Goal: Check status: Check status

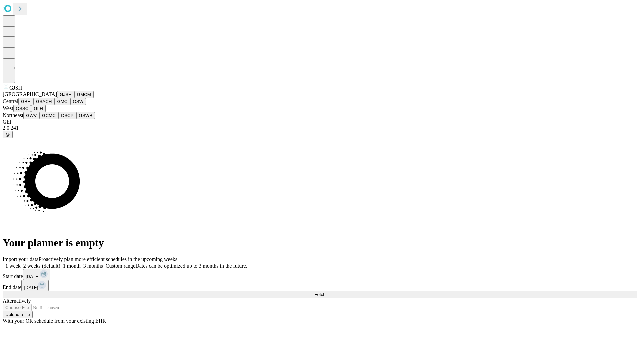
click at [57, 98] on button "GJSH" at bounding box center [65, 94] width 17 height 7
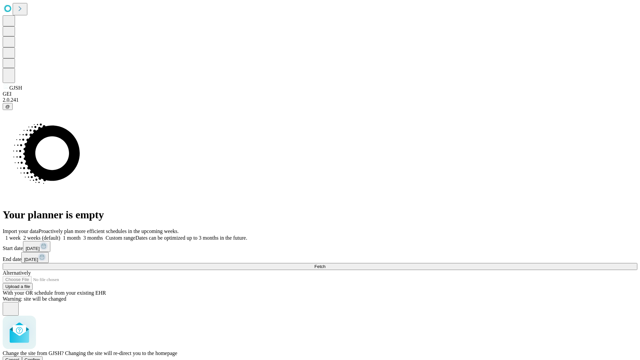
click at [40, 357] on span "Confirm" at bounding box center [33, 359] width 16 height 5
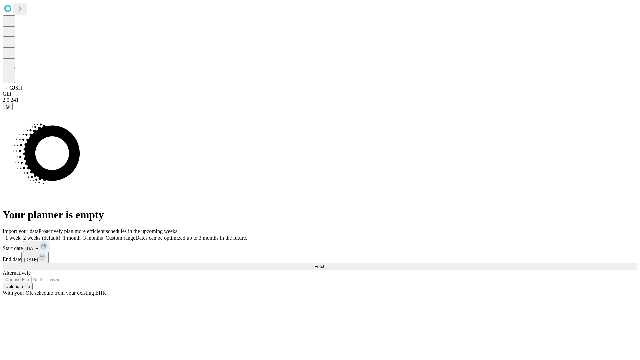
click at [81, 235] on label "1 month" at bounding box center [70, 238] width 20 height 6
click at [325, 264] on span "Fetch" at bounding box center [319, 266] width 11 height 5
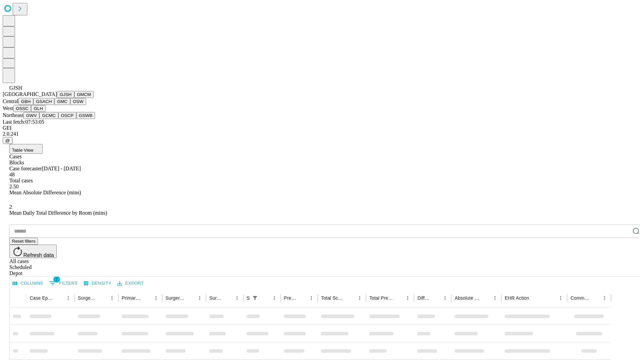
click at [74, 98] on button "GMCM" at bounding box center [83, 94] width 19 height 7
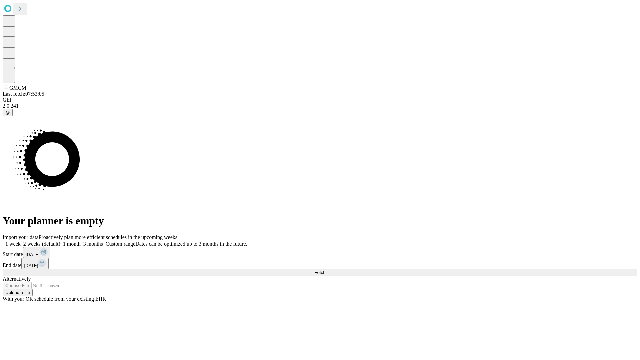
click at [81, 241] on label "1 month" at bounding box center [70, 244] width 20 height 6
click at [325, 270] on span "Fetch" at bounding box center [319, 272] width 11 height 5
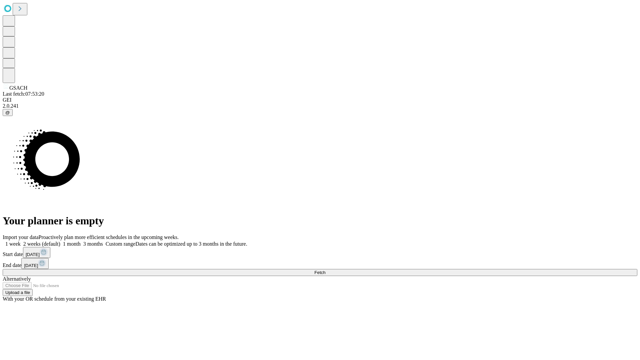
click at [81, 241] on label "1 month" at bounding box center [70, 244] width 20 height 6
click at [325, 270] on span "Fetch" at bounding box center [319, 272] width 11 height 5
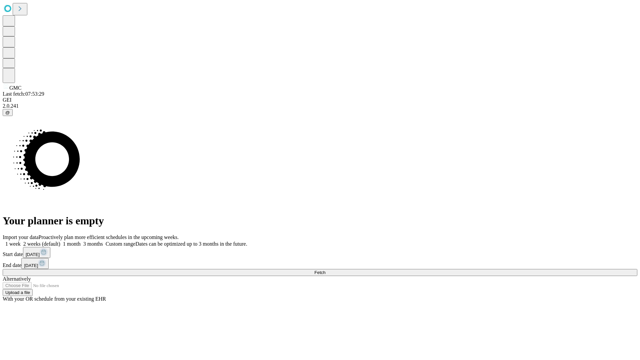
click at [81, 241] on label "1 month" at bounding box center [70, 244] width 20 height 6
click at [325, 270] on span "Fetch" at bounding box center [319, 272] width 11 height 5
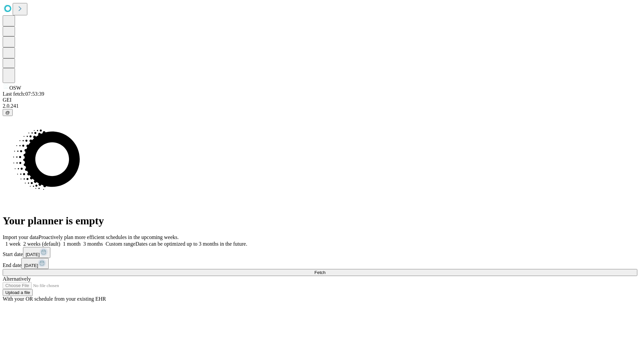
click at [325, 270] on span "Fetch" at bounding box center [319, 272] width 11 height 5
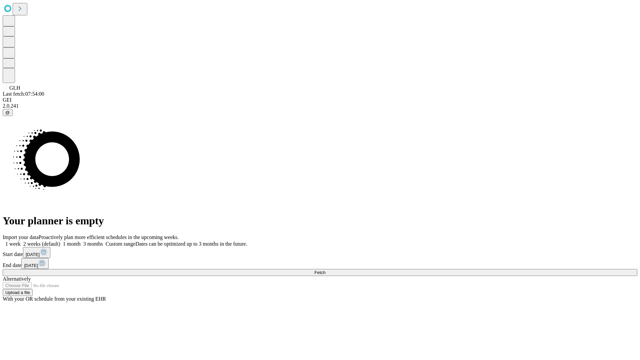
click at [81, 241] on label "1 month" at bounding box center [70, 244] width 20 height 6
click at [325, 270] on span "Fetch" at bounding box center [319, 272] width 11 height 5
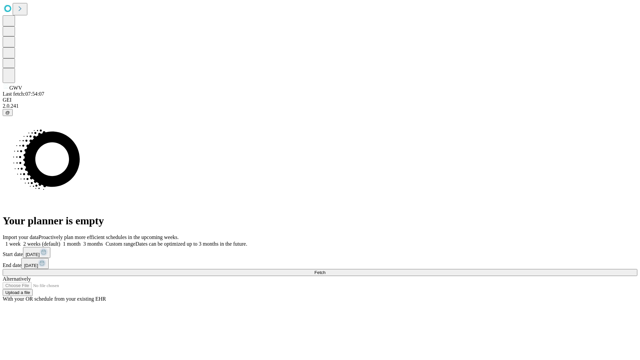
click at [81, 241] on label "1 month" at bounding box center [70, 244] width 20 height 6
click at [325, 270] on span "Fetch" at bounding box center [319, 272] width 11 height 5
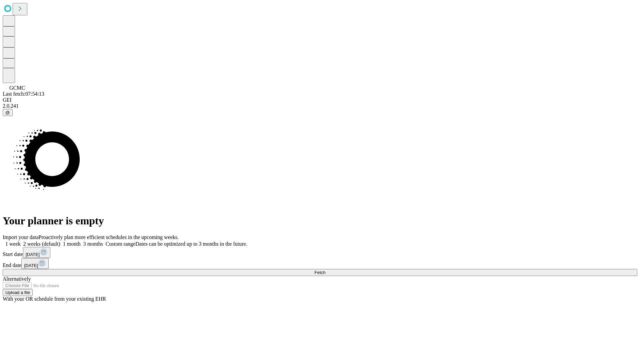
click at [81, 241] on label "1 month" at bounding box center [70, 244] width 20 height 6
click at [325, 270] on span "Fetch" at bounding box center [319, 272] width 11 height 5
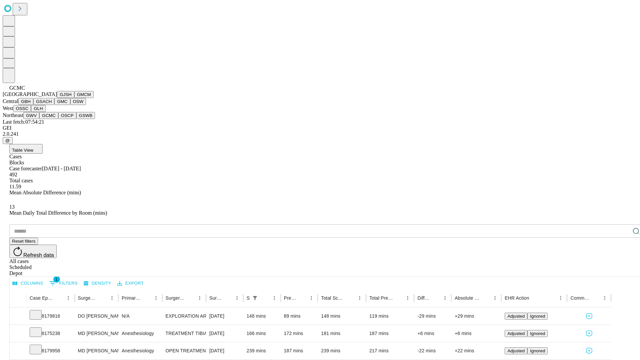
click at [58, 119] on button "OSCP" at bounding box center [67, 115] width 18 height 7
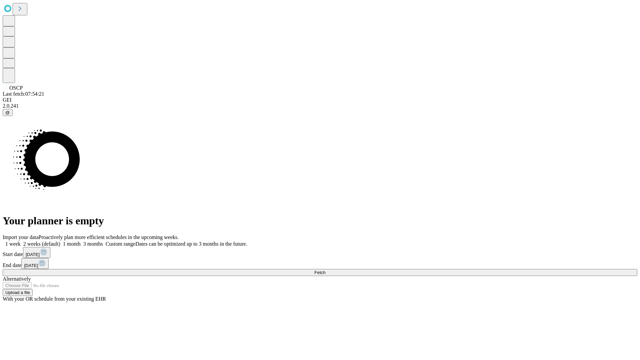
click at [81, 241] on label "1 month" at bounding box center [70, 244] width 20 height 6
click at [325, 270] on span "Fetch" at bounding box center [319, 272] width 11 height 5
